Goal: Answer question/provide support: Share knowledge or assist other users

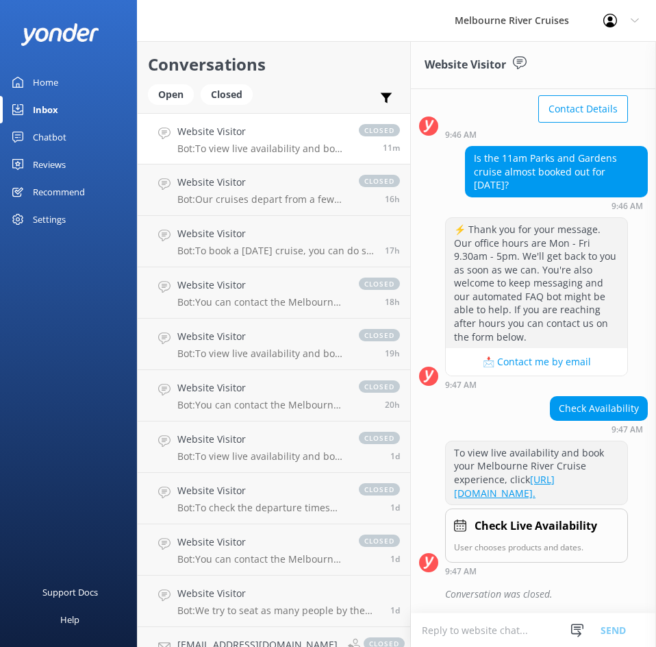
scroll to position [243, 0]
click at [176, 93] on div "Open" at bounding box center [171, 94] width 46 height 21
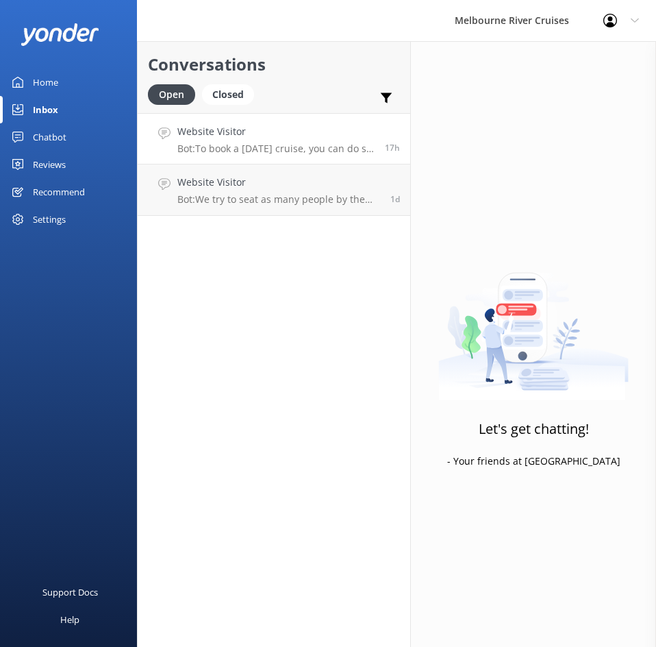
click at [254, 140] on div "Website Visitor Bot: To book a New Year's Eve cruise, you can do so online at h…" at bounding box center [275, 138] width 197 height 29
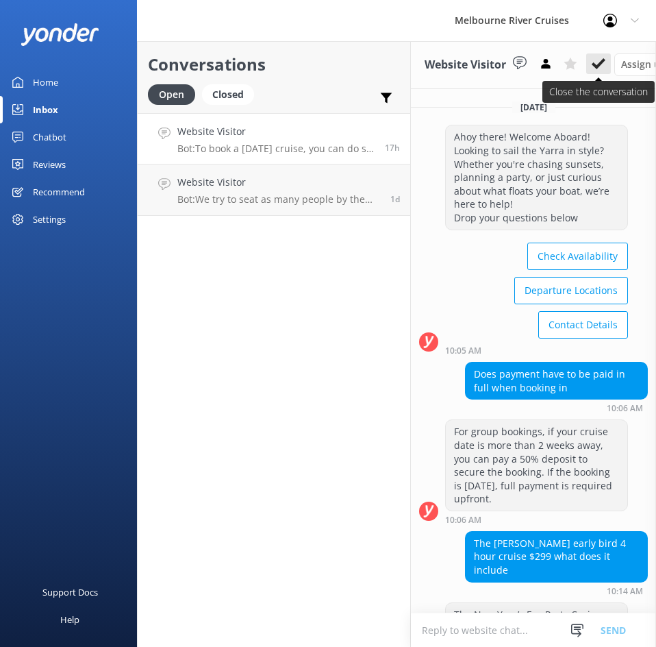
click at [593, 67] on icon at bounding box center [599, 64] width 14 height 14
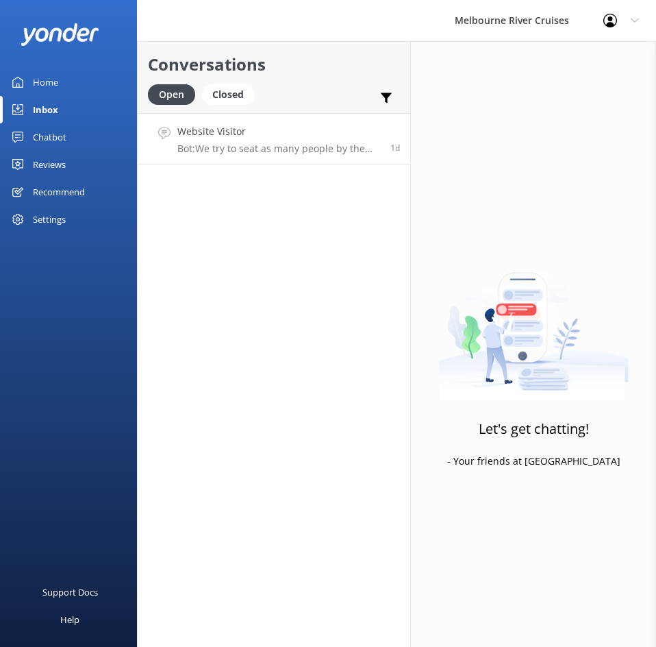
click at [243, 132] on h4 "Website Visitor" at bounding box center [278, 131] width 203 height 15
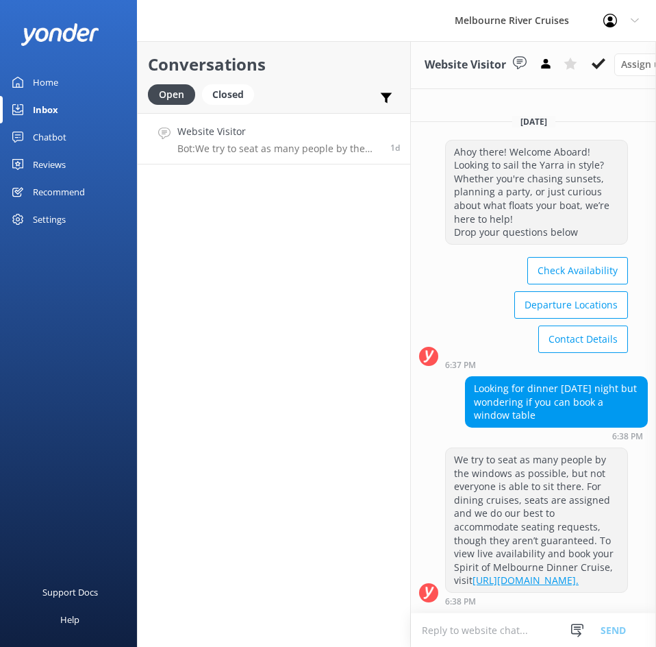
click at [600, 71] on button at bounding box center [599, 63] width 25 height 21
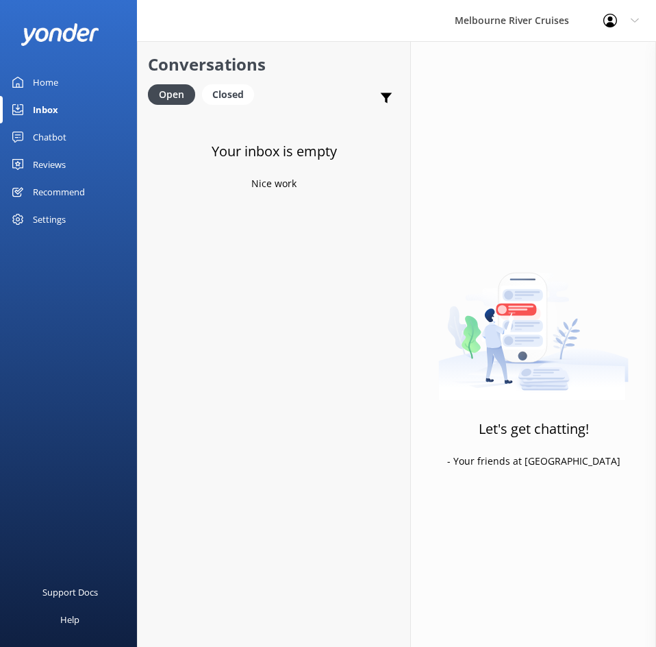
click at [36, 77] on div "Home" at bounding box center [45, 82] width 25 height 27
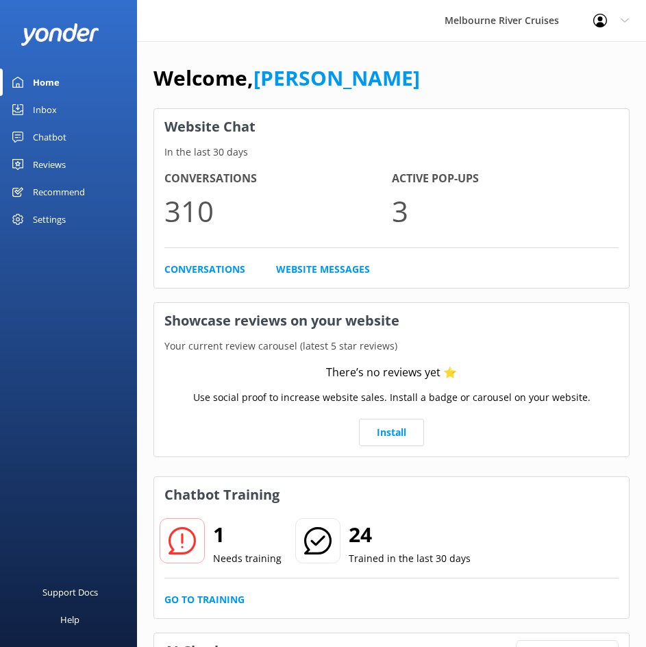
click at [189, 547] on icon at bounding box center [182, 540] width 27 height 27
click at [203, 595] on link "Go to Training" at bounding box center [204, 599] width 80 height 15
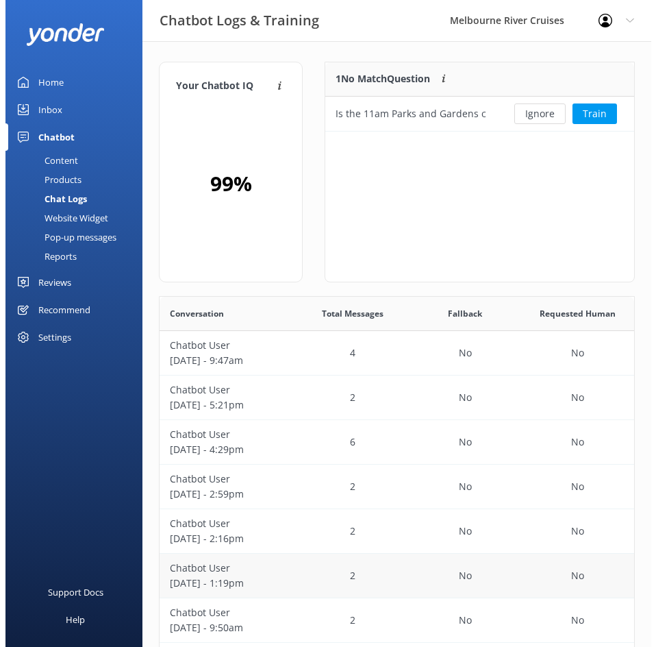
scroll to position [470, 465]
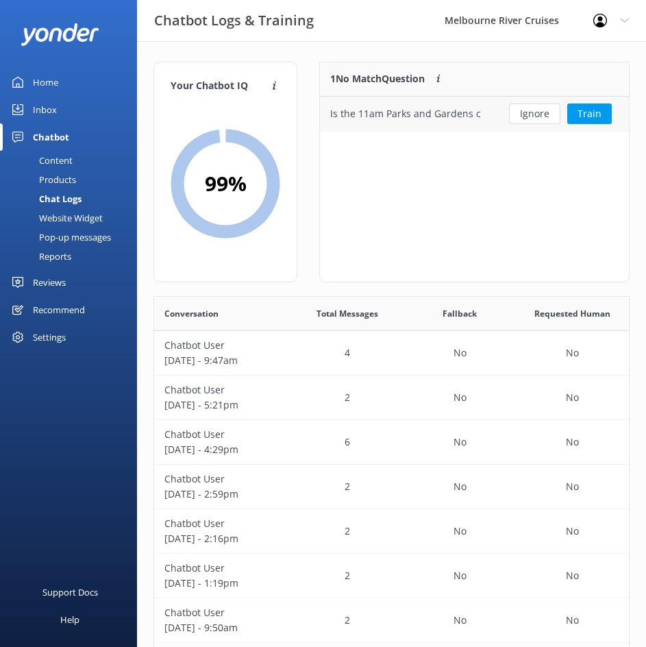
click at [406, 117] on div "Is the 11am Parks and Gardens cruise almost booked out for today?" at bounding box center [405, 113] width 151 height 15
click at [592, 111] on button "Train" at bounding box center [589, 113] width 45 height 21
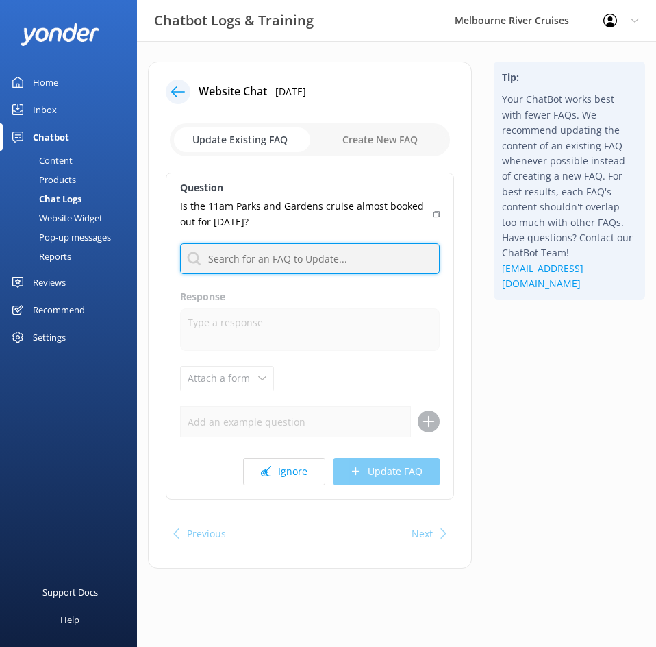
click at [262, 254] on input "text" at bounding box center [310, 258] width 260 height 31
type input "availability"
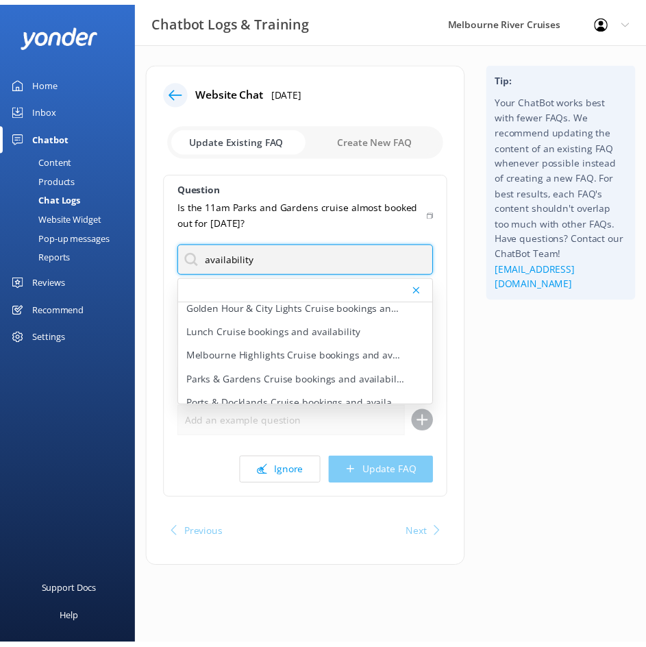
scroll to position [67, 0]
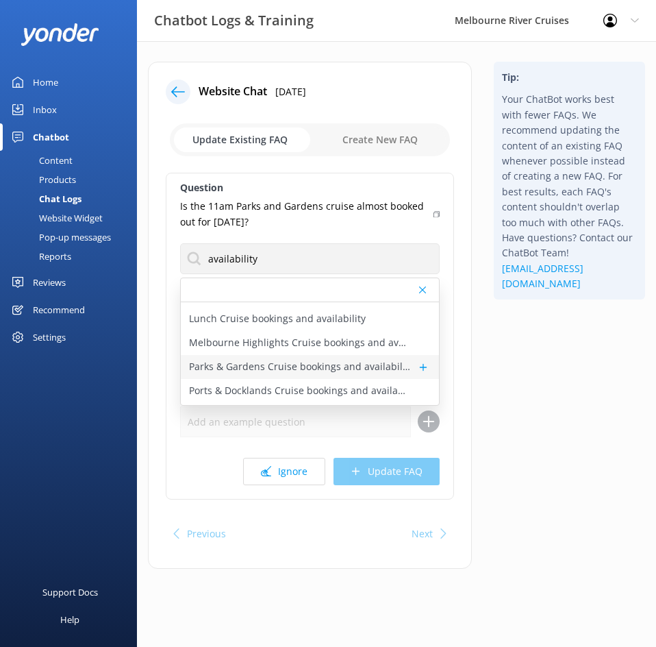
click at [357, 366] on p "Parks & Gardens Cruise bookings and availability" at bounding box center [299, 366] width 221 height 15
type textarea "To check availability and book your Parks & Gardens Cruise, head to https://far…"
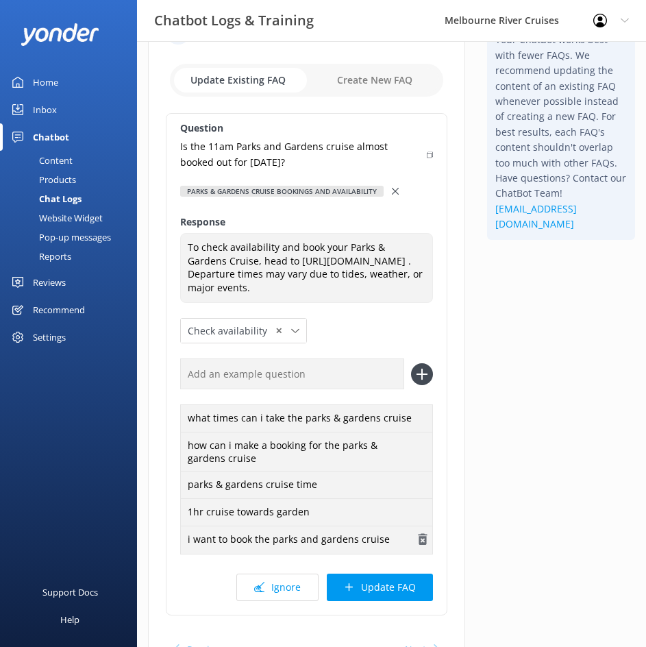
scroll to position [151, 0]
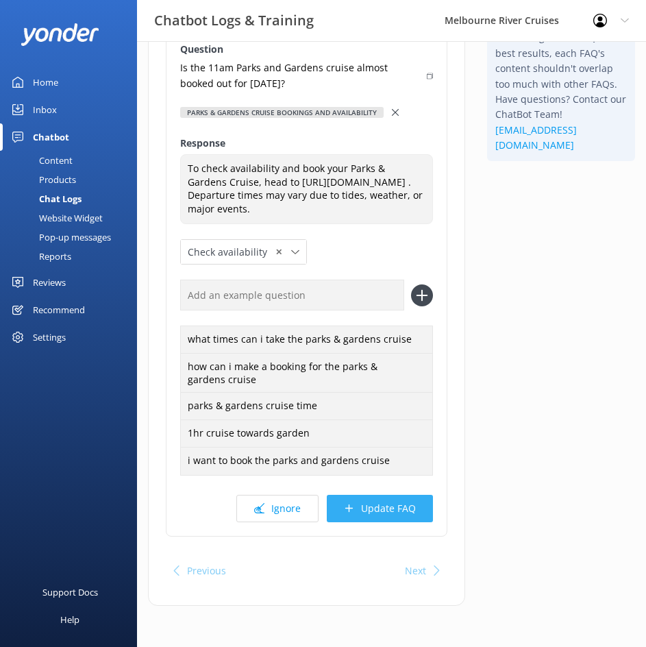
click at [397, 515] on button "Update FAQ" at bounding box center [380, 508] width 106 height 27
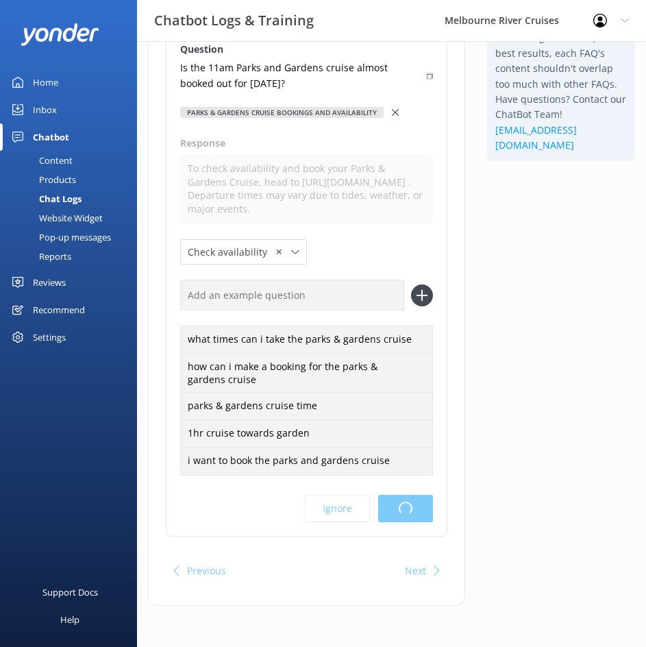
scroll to position [0, 0]
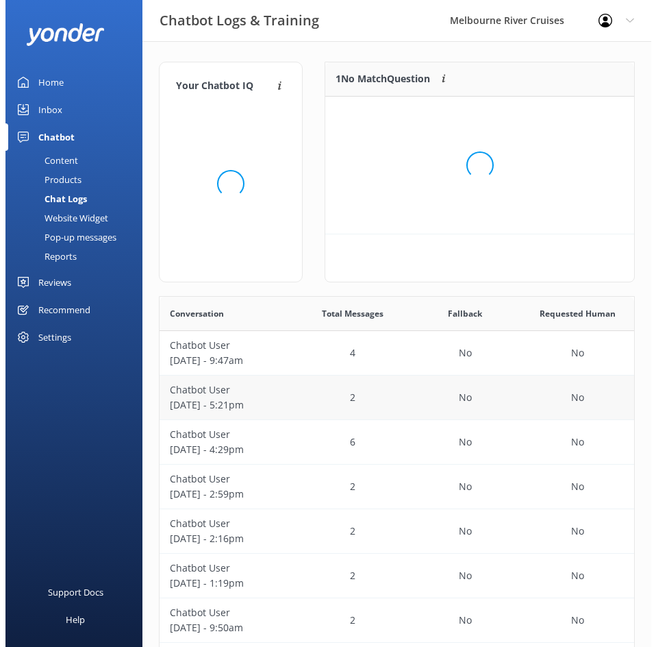
scroll to position [470, 465]
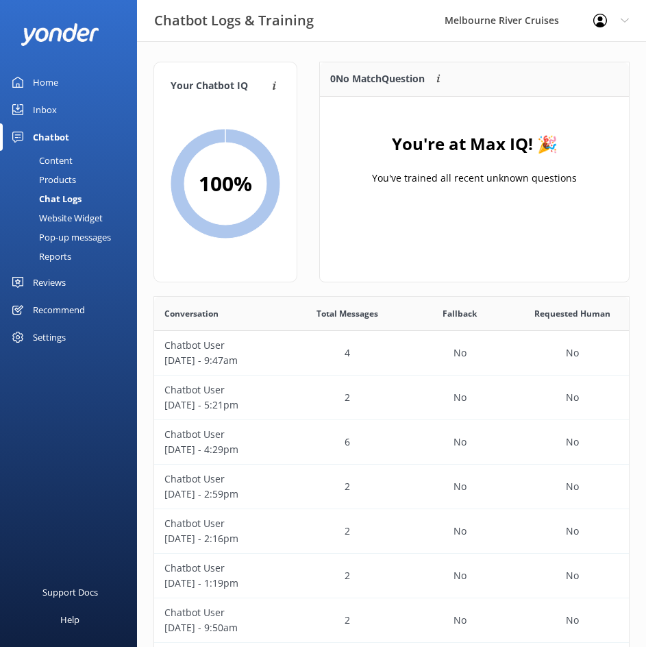
click at [99, 88] on link "Home" at bounding box center [68, 82] width 137 height 27
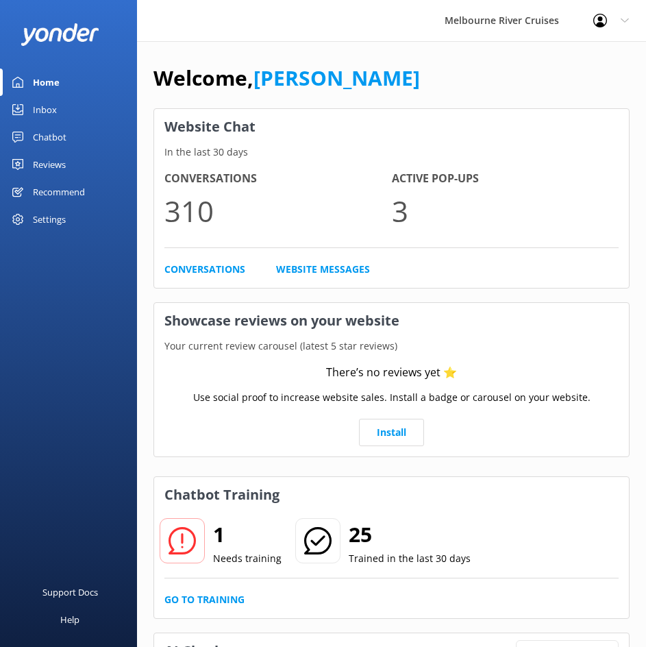
click at [75, 100] on link "Inbox" at bounding box center [68, 109] width 137 height 27
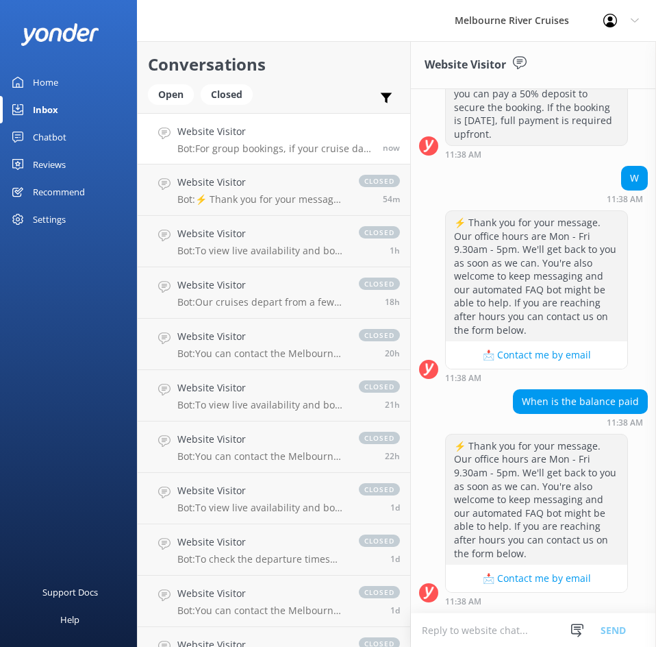
scroll to position [1705, 0]
drag, startPoint x: 80, startPoint y: 70, endPoint x: 71, endPoint y: 75, distance: 10.7
click at [73, 73] on div "Home Inbox Chatbot Content Products Chat Logs Website Widget Pop-up messages Re…" at bounding box center [68, 161] width 137 height 323
drag, startPoint x: 58, startPoint y: 77, endPoint x: 47, endPoint y: 84, distance: 12.4
click at [56, 78] on div "Home" at bounding box center [45, 82] width 25 height 27
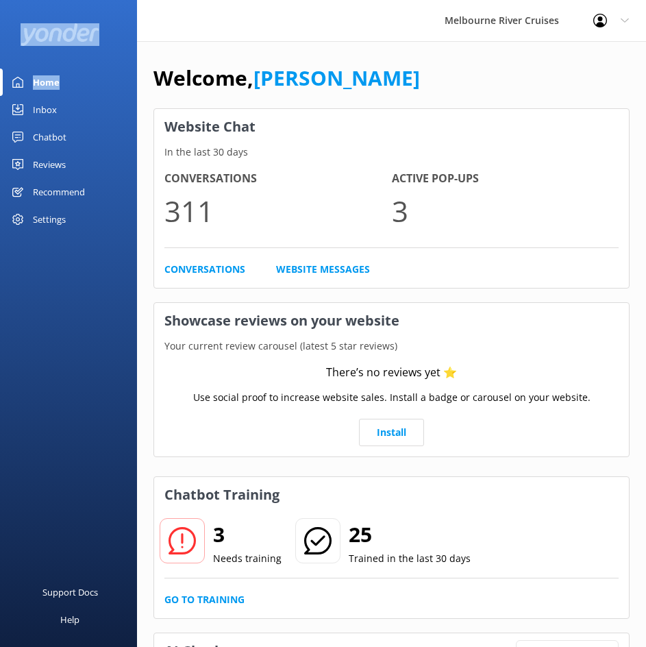
click at [54, 64] on div at bounding box center [68, 34] width 137 height 69
click at [53, 51] on div at bounding box center [69, 34] width 96 height 41
click at [55, 84] on div "Home" at bounding box center [46, 82] width 27 height 27
click at [214, 600] on link "Go to Training" at bounding box center [204, 599] width 80 height 15
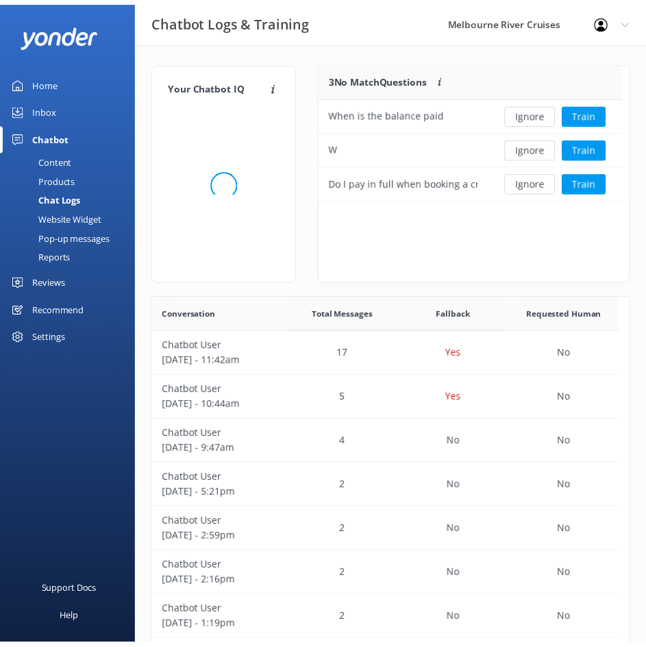
scroll to position [470, 465]
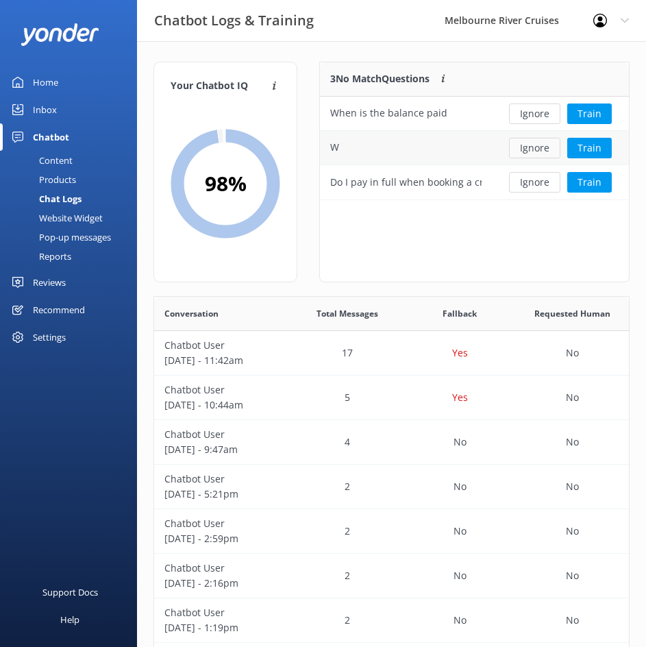
click at [548, 144] on button "Ignore" at bounding box center [534, 148] width 51 height 21
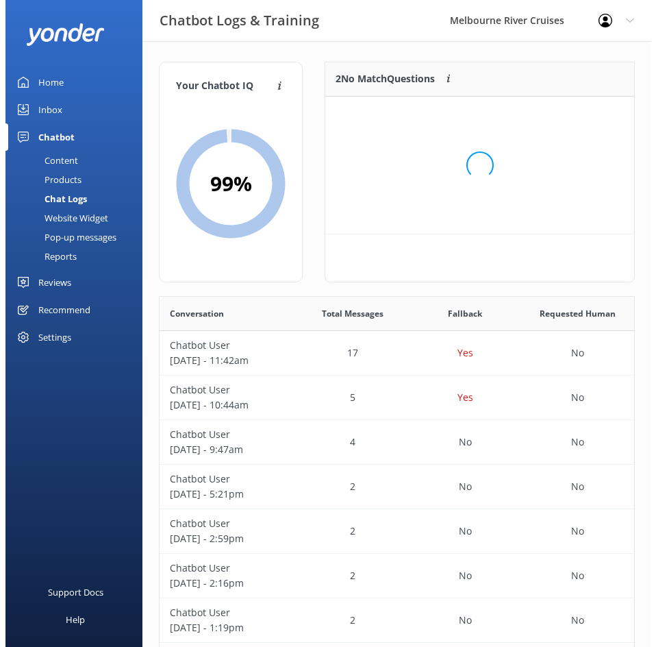
scroll to position [93, 298]
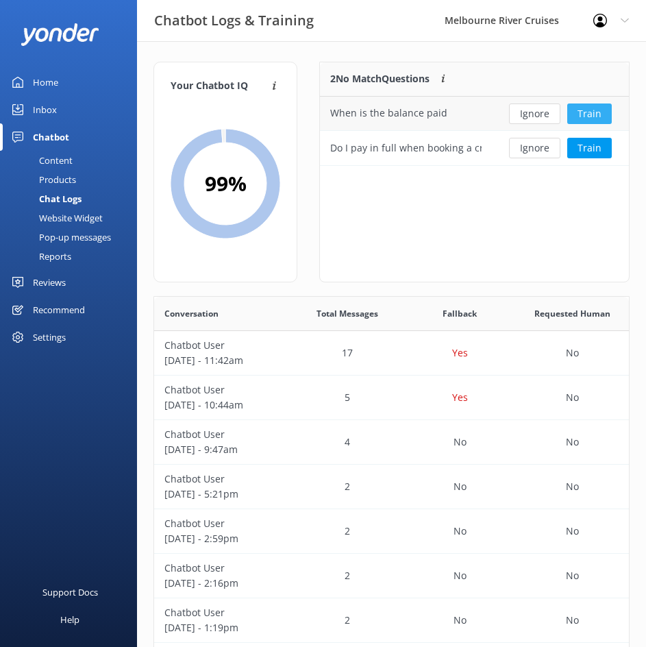
click at [592, 112] on button "Train" at bounding box center [589, 113] width 45 height 21
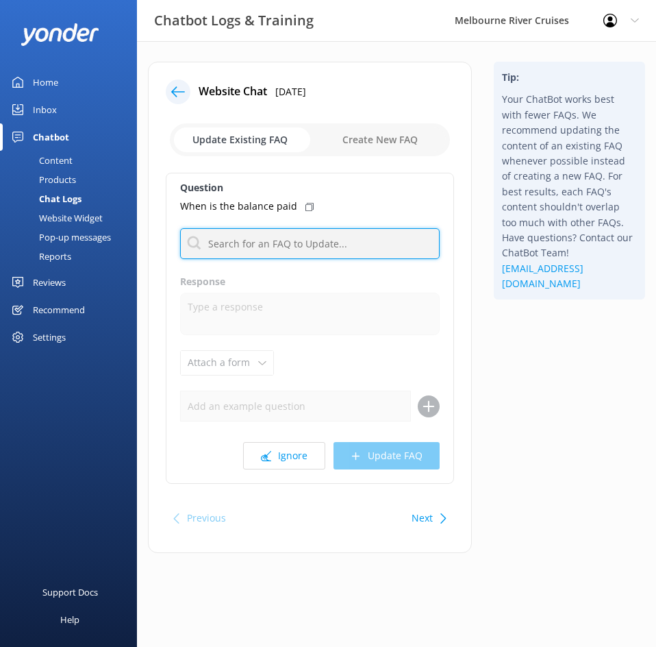
click at [295, 251] on input "text" at bounding box center [310, 243] width 260 height 31
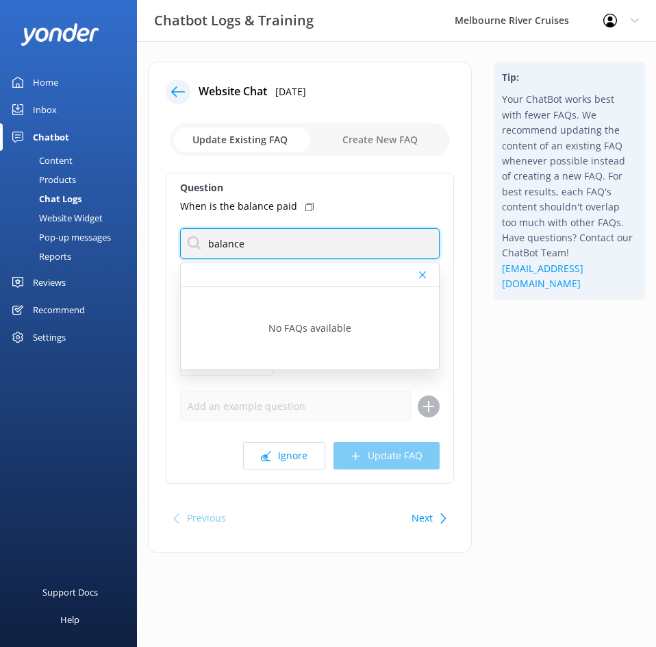
drag, startPoint x: 317, startPoint y: 238, endPoint x: 141, endPoint y: 234, distance: 175.5
click at [141, 234] on div "Website Chat 5th Sep 2025 Update Existing FAQ Create New FAQ Question When is t…" at bounding box center [310, 314] width 346 height 505
type input "b"
type input "payment"
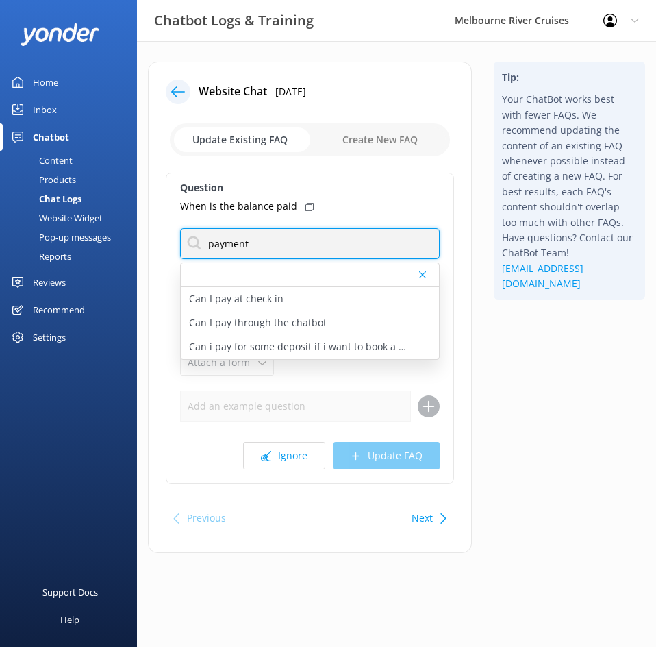
click at [389, 239] on input "payment" at bounding box center [310, 243] width 260 height 31
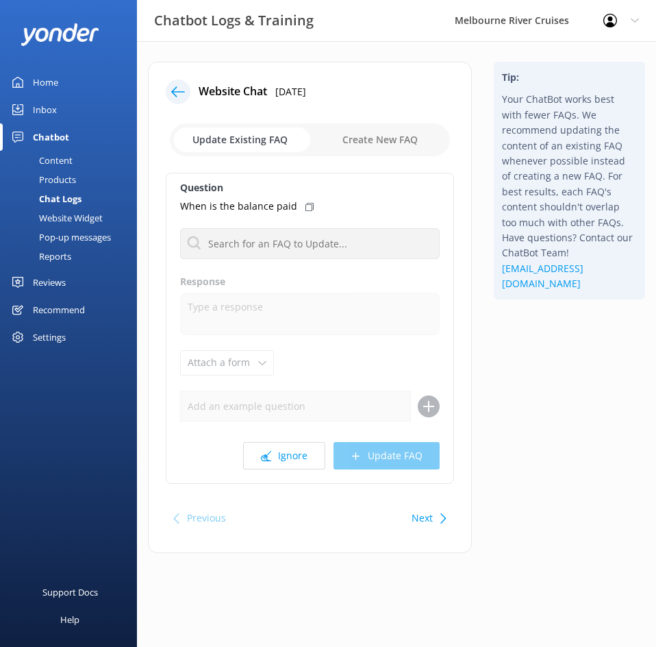
click at [356, 209] on div "When is the balance paid" at bounding box center [310, 206] width 260 height 15
click at [386, 140] on input "checkbox" at bounding box center [310, 139] width 280 height 33
checkbox input "true"
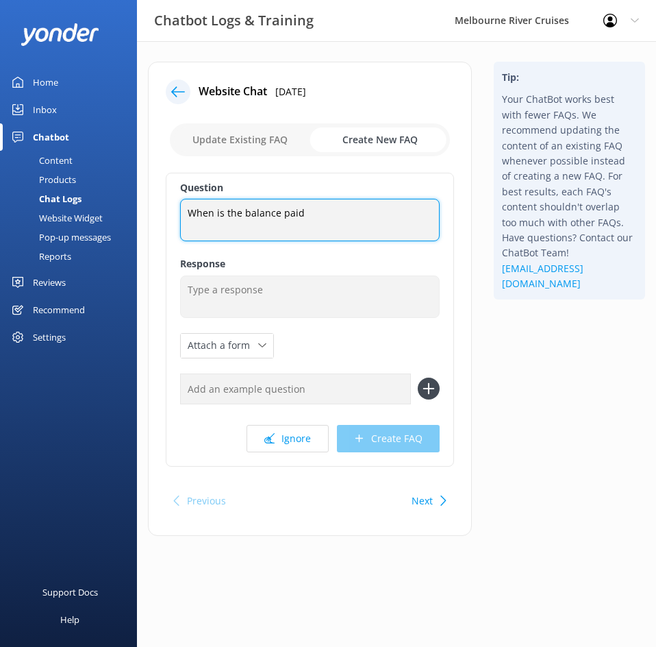
click at [362, 221] on textarea "When is the balance paid" at bounding box center [310, 220] width 260 height 42
drag, startPoint x: 359, startPoint y: 221, endPoint x: 179, endPoint y: 206, distance: 180.9
click at [179, 206] on div "Question When is the balance paid When is the balance paid Response Attach a fo…" at bounding box center [310, 320] width 288 height 294
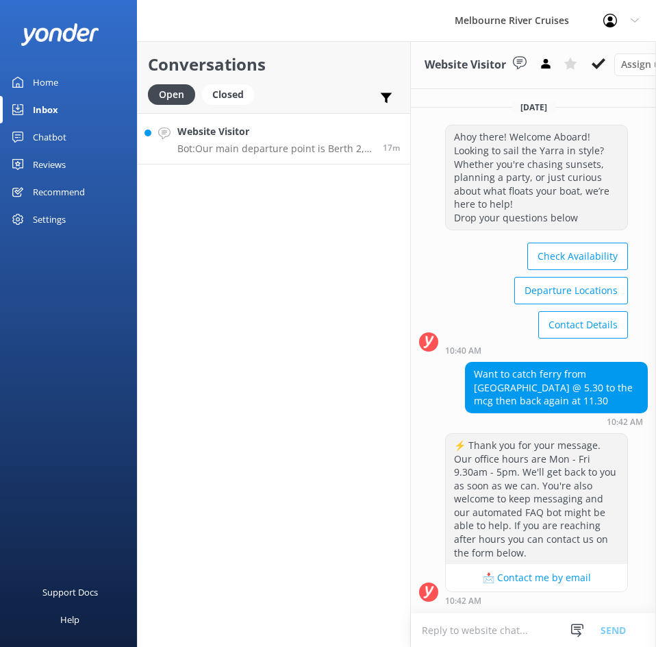
drag, startPoint x: 0, startPoint y: 0, endPoint x: 249, endPoint y: 149, distance: 290.1
click at [249, 149] on p "Bot: Our main departure point is Berth 2, Southbank Promenade, which is a short…" at bounding box center [274, 149] width 195 height 12
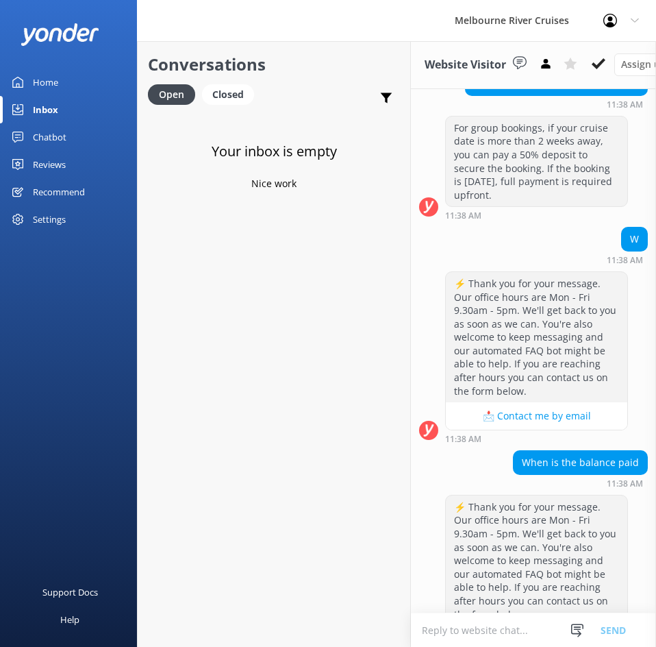
scroll to position [1861, 0]
